Goal: Information Seeking & Learning: Learn about a topic

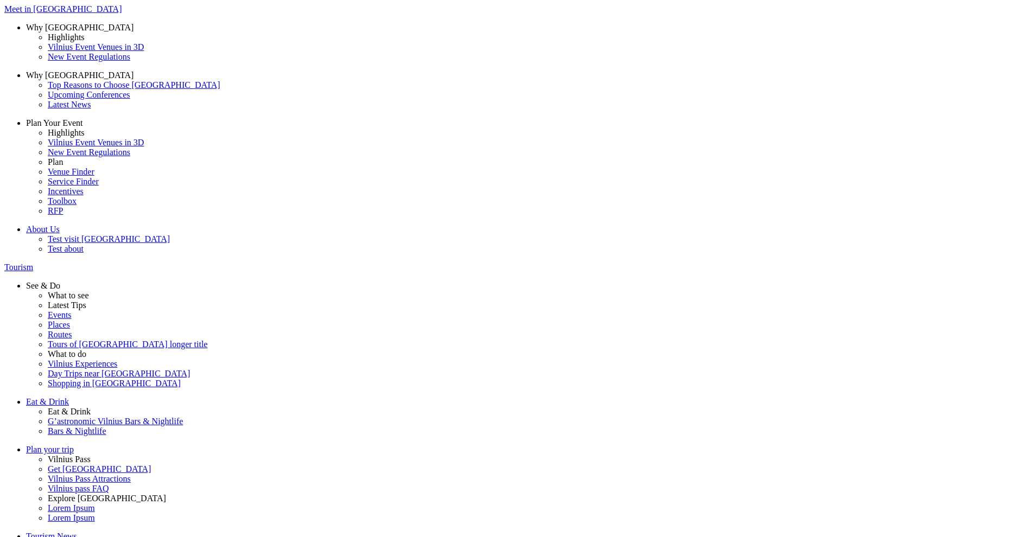
click at [0, 0] on span "Food" at bounding box center [0, 0] width 0 height 0
click at [0, 0] on input "Food" at bounding box center [0, 0] width 0 height 0
click at [0, 0] on span "Food" at bounding box center [0, 0] width 0 height 0
click at [0, 0] on input "Food" at bounding box center [0, 0] width 0 height 0
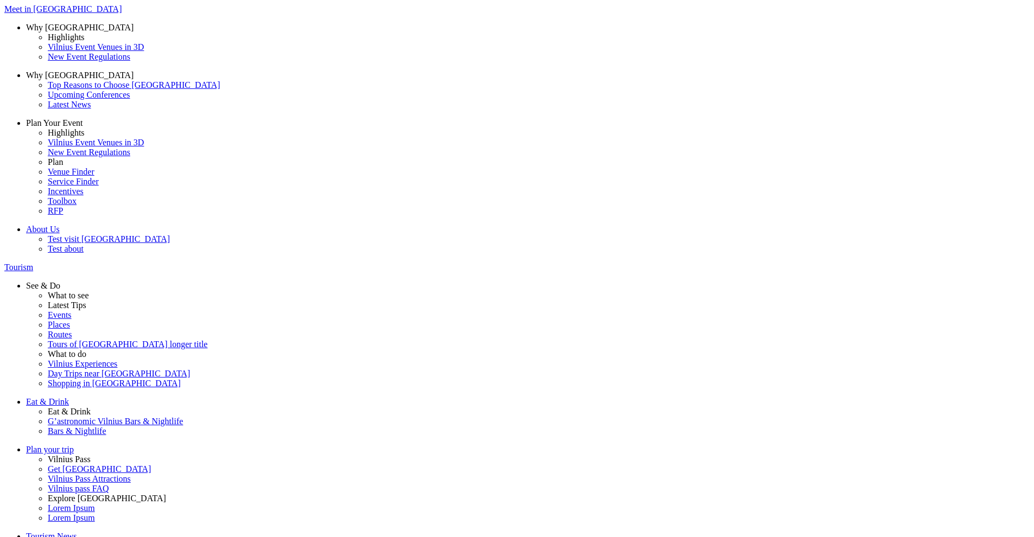
click at [105, 223] on div "9" at bounding box center [52, 228] width 105 height 10
click at [105, 125] on div "28" at bounding box center [52, 121] width 105 height 10
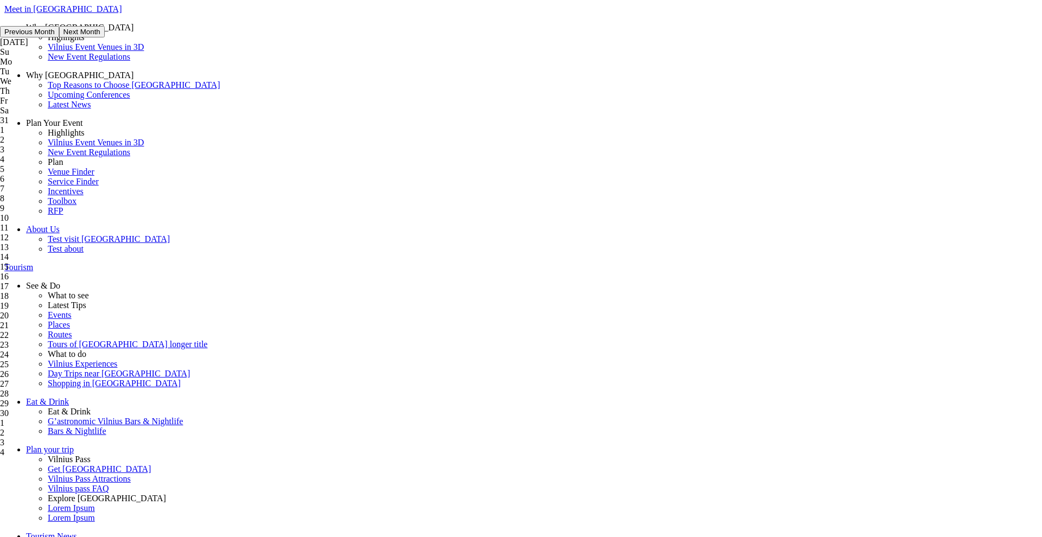
drag, startPoint x: 380, startPoint y: 99, endPoint x: 369, endPoint y: 98, distance: 10.4
type input "28-09-2023"
click at [105, 428] on div "28" at bounding box center [52, 433] width 105 height 10
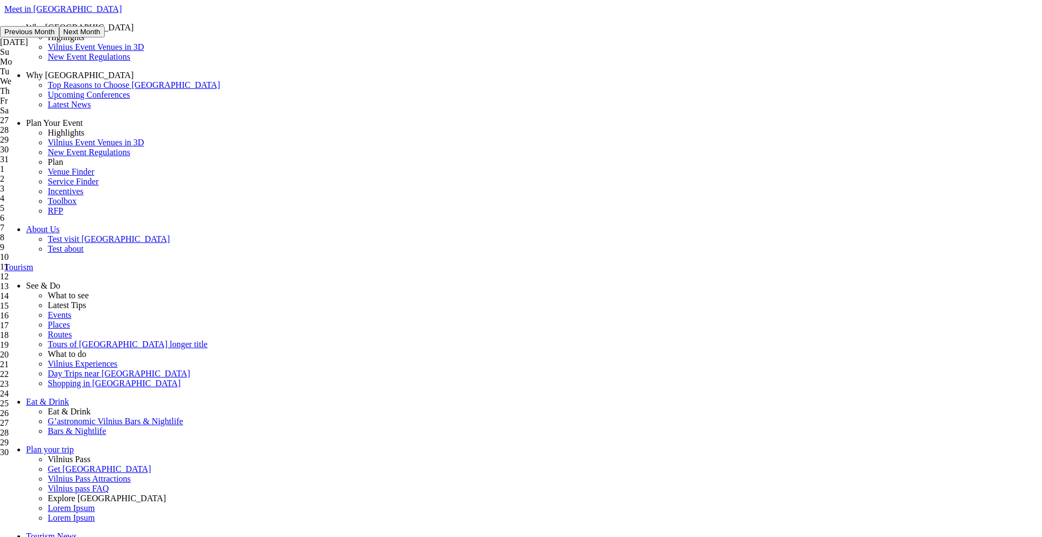
drag, startPoint x: 385, startPoint y: 98, endPoint x: 335, endPoint y: 88, distance: 51.4
click at [105, 47] on div "[DATE]" at bounding box center [52, 42] width 105 height 10
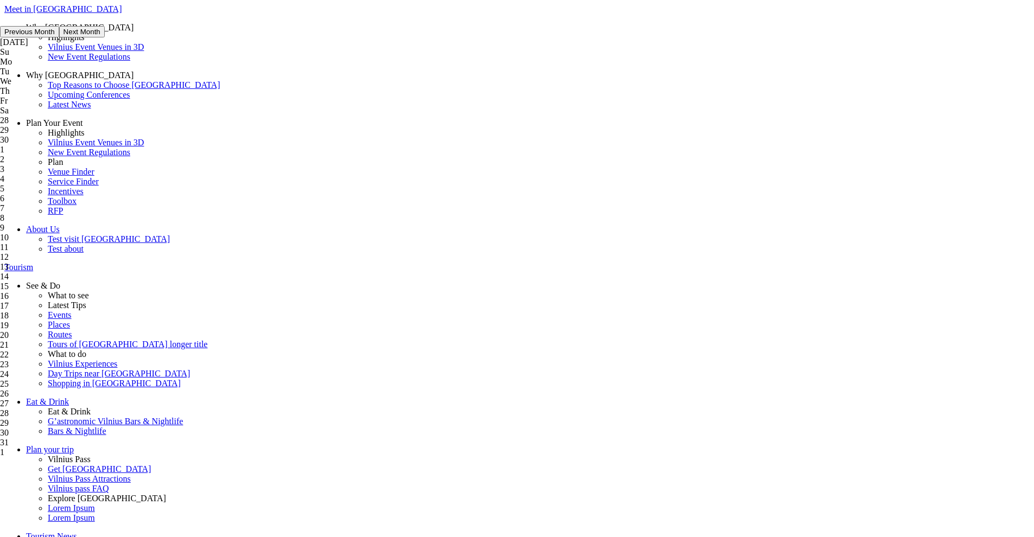
click at [105, 47] on div "[DATE]" at bounding box center [52, 42] width 105 height 10
click at [59, 37] on button "Previous Month" at bounding box center [29, 31] width 59 height 11
drag, startPoint x: 347, startPoint y: 173, endPoint x: 346, endPoint y: 143, distance: 29.3
click at [105, 135] on div "28" at bounding box center [52, 130] width 105 height 10
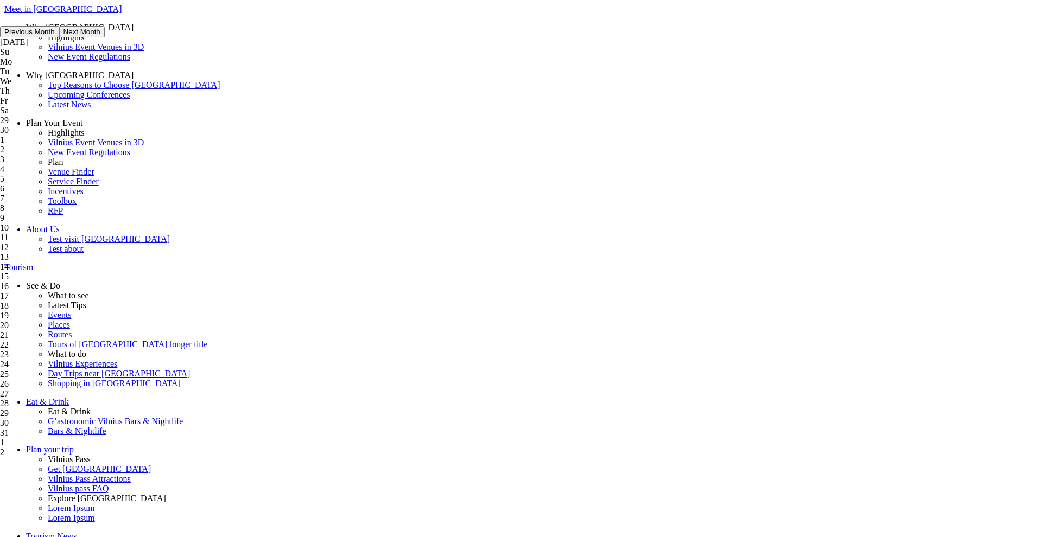
type input "[DATE]"
drag, startPoint x: 380, startPoint y: 95, endPoint x: 313, endPoint y: 96, distance: 67.3
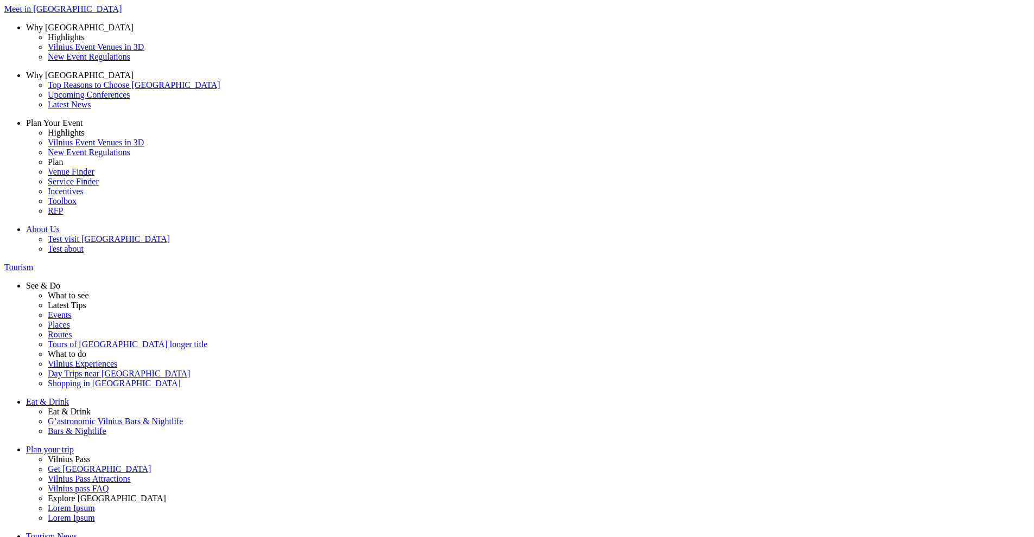
type input "euro"
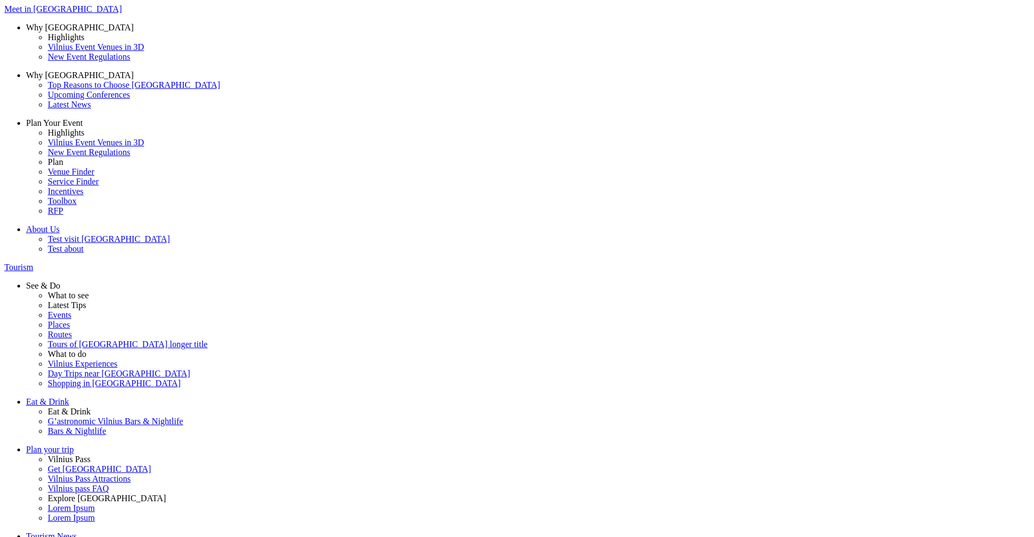
drag, startPoint x: 607, startPoint y: 97, endPoint x: 559, endPoint y: 95, distance: 47.8
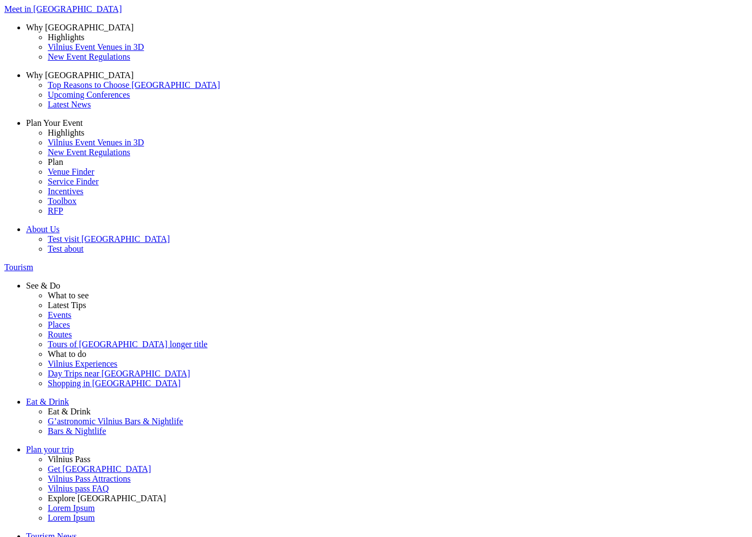
click at [105, 203] on div "7" at bounding box center [52, 208] width 105 height 10
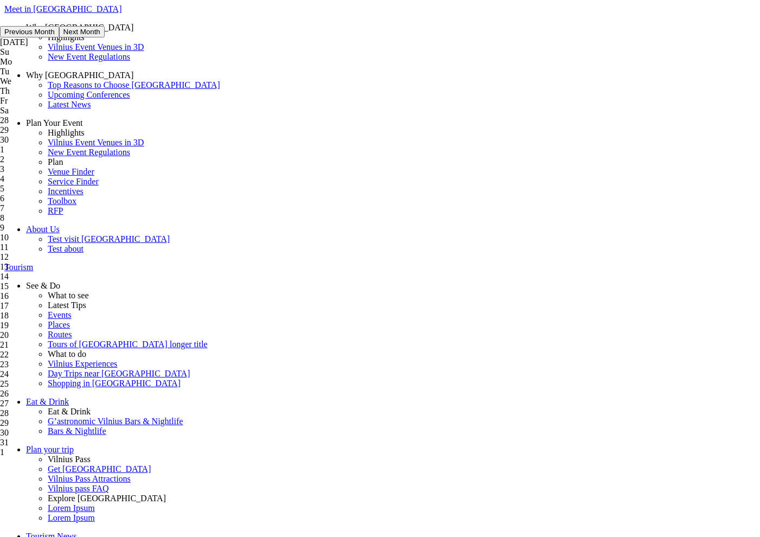
drag, startPoint x: 239, startPoint y: 97, endPoint x: 227, endPoint y: 96, distance: 11.4
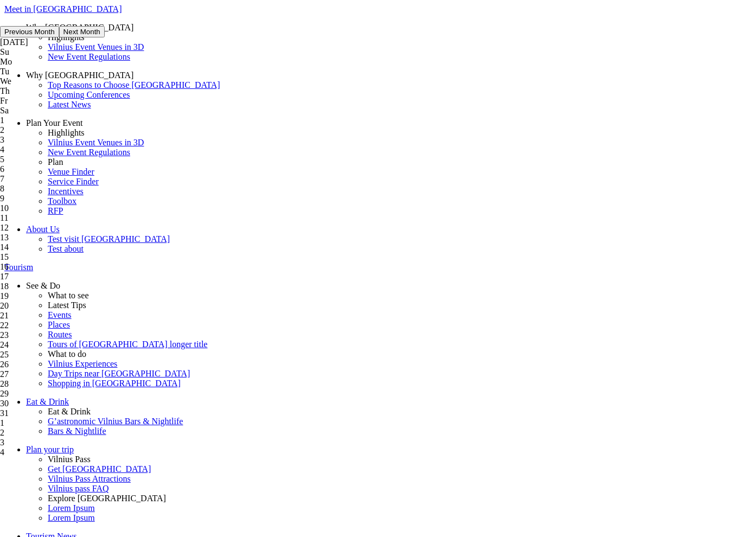
type input "[DATE]"
click at [0, 0] on span "Art" at bounding box center [0, 0] width 0 height 0
click at [0, 0] on input "Art" at bounding box center [0, 0] width 0 height 0
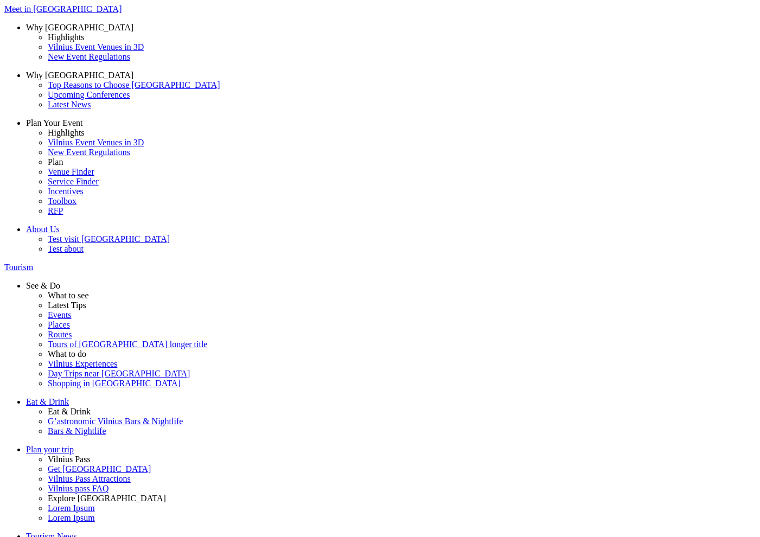
click at [0, 0] on span at bounding box center [0, 0] width 0 height 0
click at [0, 0] on input "Food" at bounding box center [0, 0] width 0 height 0
drag, startPoint x: 243, startPoint y: 100, endPoint x: 176, endPoint y: 100, distance: 67.3
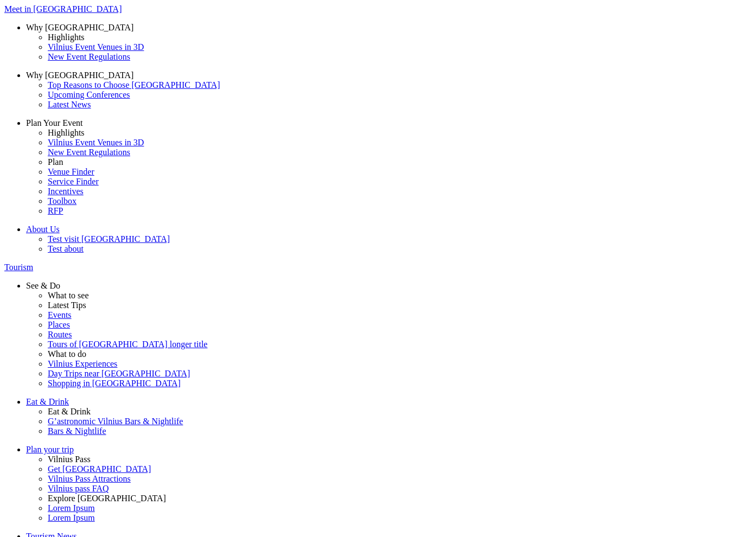
click at [0, 0] on span "Heritage" at bounding box center [0, 0] width 0 height 0
click at [0, 0] on input "Heritage" at bounding box center [0, 0] width 0 height 0
click at [0, 0] on span "Active leisure" at bounding box center [0, 0] width 0 height 0
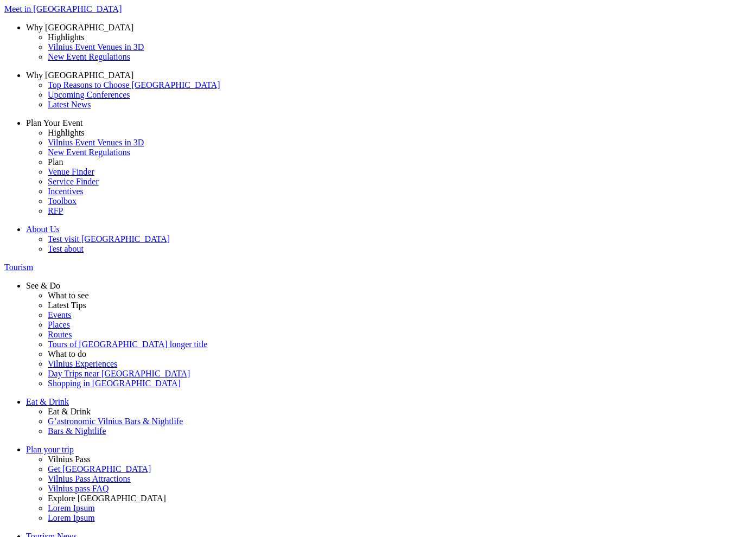
click at [0, 0] on input "Active leisure" at bounding box center [0, 0] width 0 height 0
